Goal: Entertainment & Leisure: Consume media (video, audio)

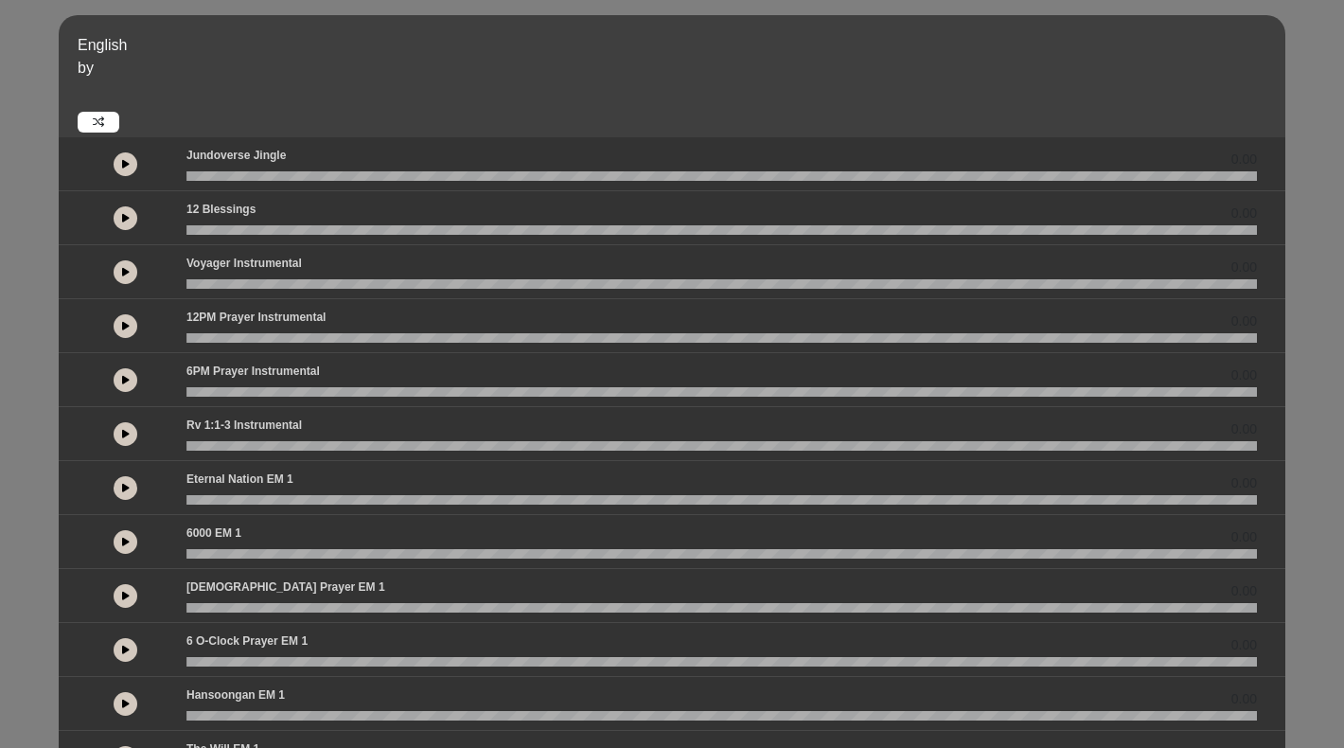
click at [123, 223] on button at bounding box center [126, 218] width 24 height 24
click at [124, 271] on icon at bounding box center [126, 271] width 8 height 9
click at [125, 325] on icon at bounding box center [126, 325] width 8 height 9
click at [128, 369] on button at bounding box center [126, 380] width 24 height 24
click at [127, 322] on icon at bounding box center [126, 325] width 8 height 9
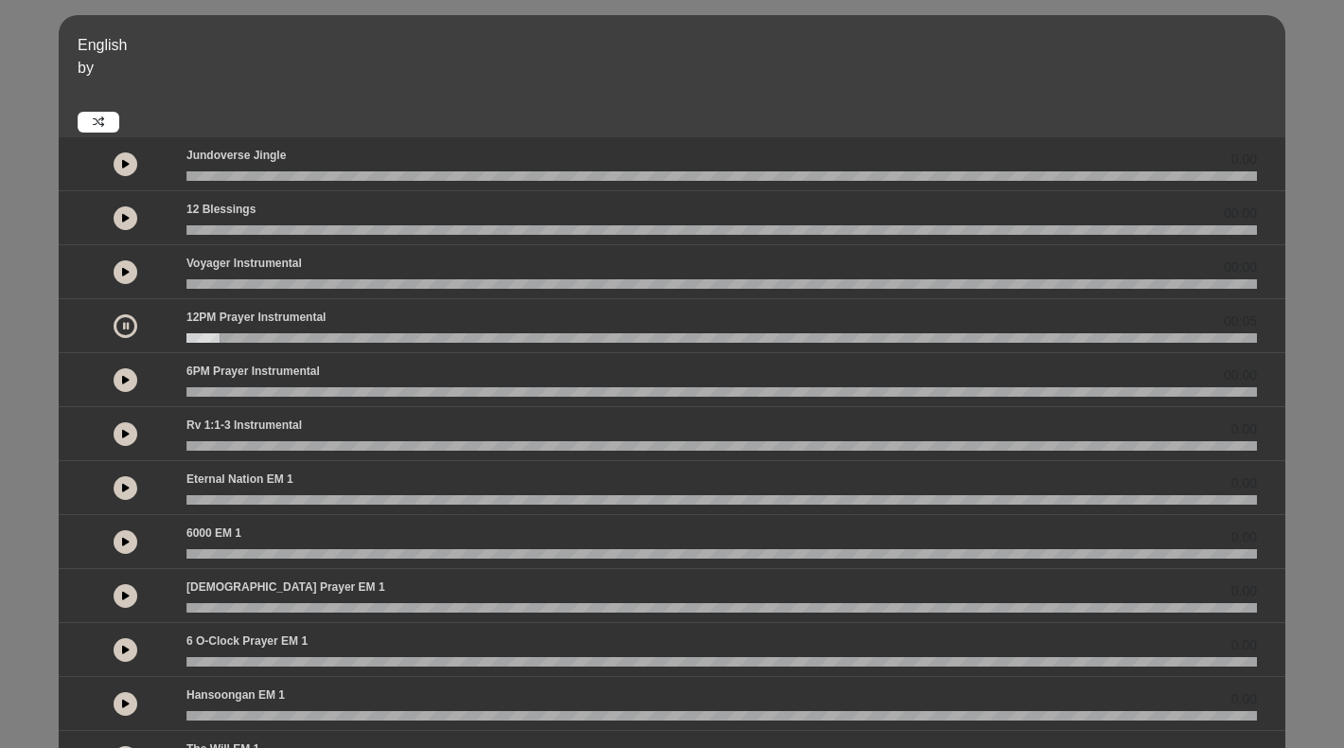
drag, startPoint x: 209, startPoint y: 336, endPoint x: 152, endPoint y: 336, distance: 56.8
click at [152, 336] on div "00:05" at bounding box center [672, 325] width 1192 height 34
click at [132, 324] on button at bounding box center [126, 326] width 24 height 24
drag, startPoint x: 225, startPoint y: 342, endPoint x: 192, endPoint y: 342, distance: 33.1
click at [192, 342] on wave at bounding box center [721, 337] width 1070 height 9
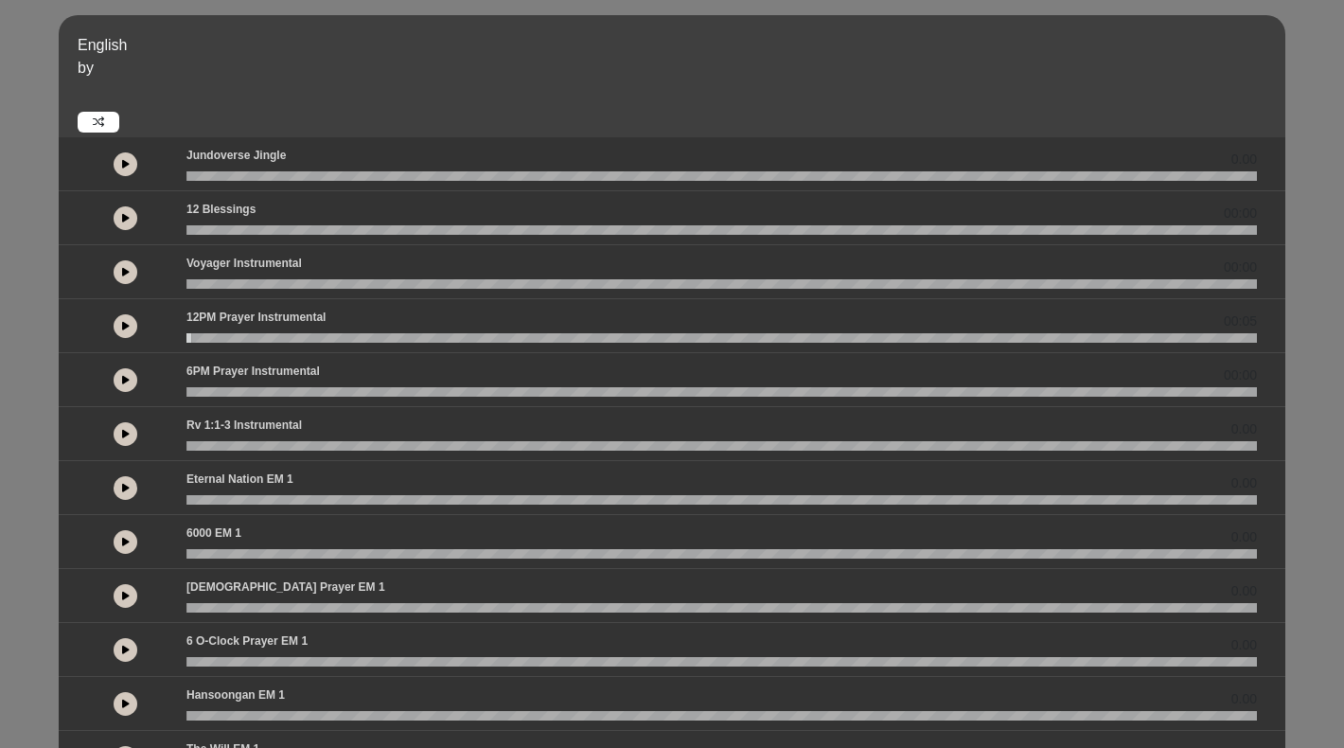
click at [192, 342] on wave at bounding box center [721, 337] width 1070 height 9
click at [123, 324] on icon at bounding box center [126, 325] width 8 height 9
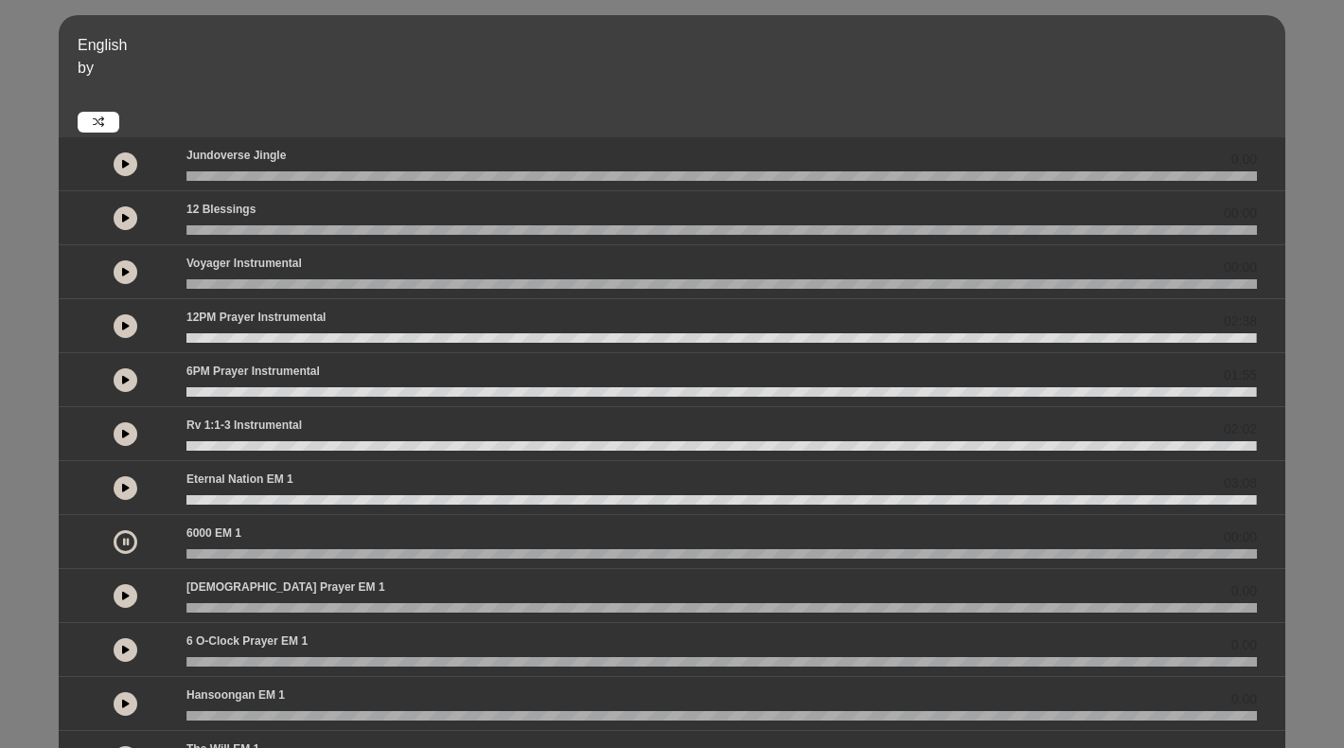
click at [130, 541] on button at bounding box center [126, 542] width 24 height 24
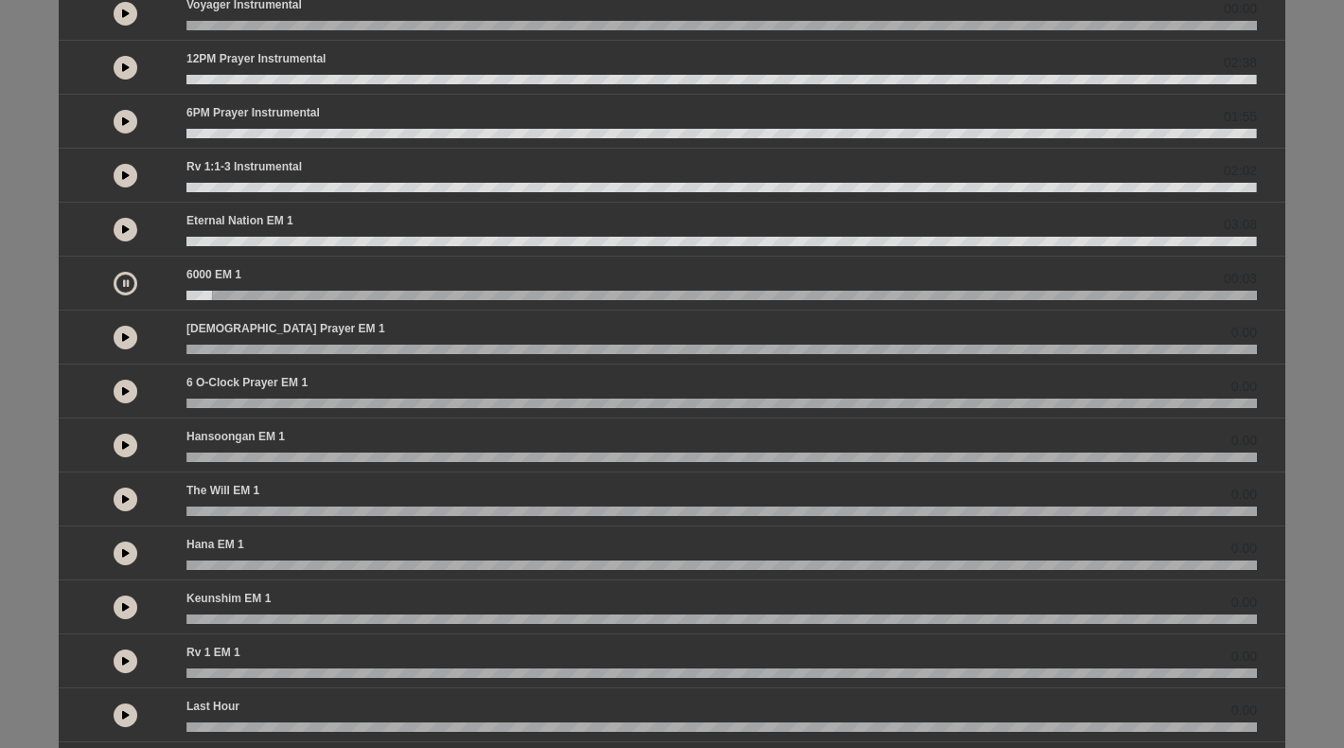
scroll to position [199, 0]
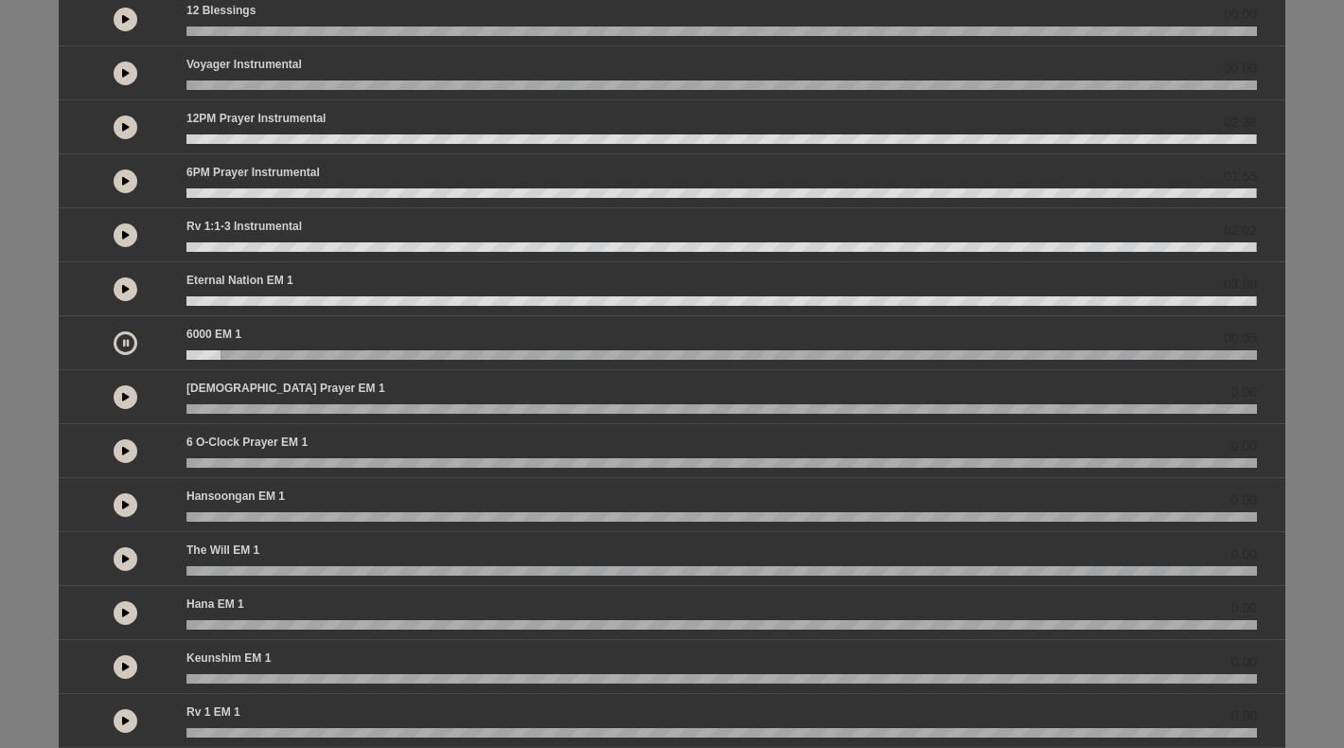
click at [131, 343] on button at bounding box center [126, 343] width 24 height 24
